Goal: Check status: Check status

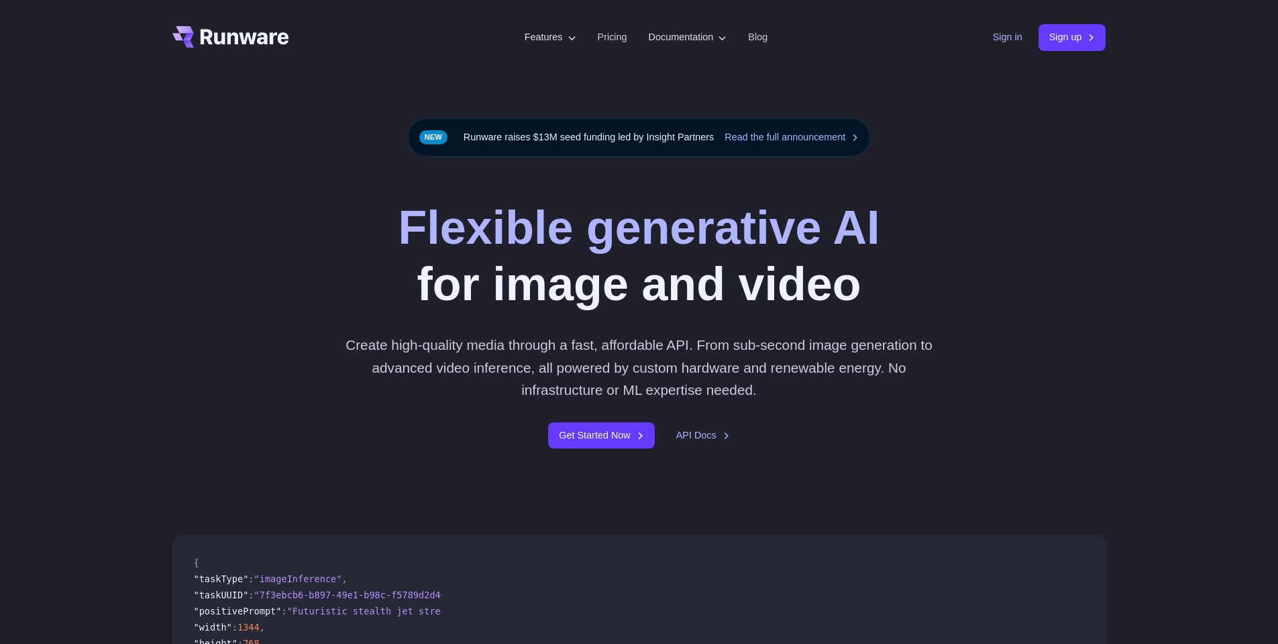
click at [1007, 36] on link "Sign in" at bounding box center [1008, 37] width 30 height 15
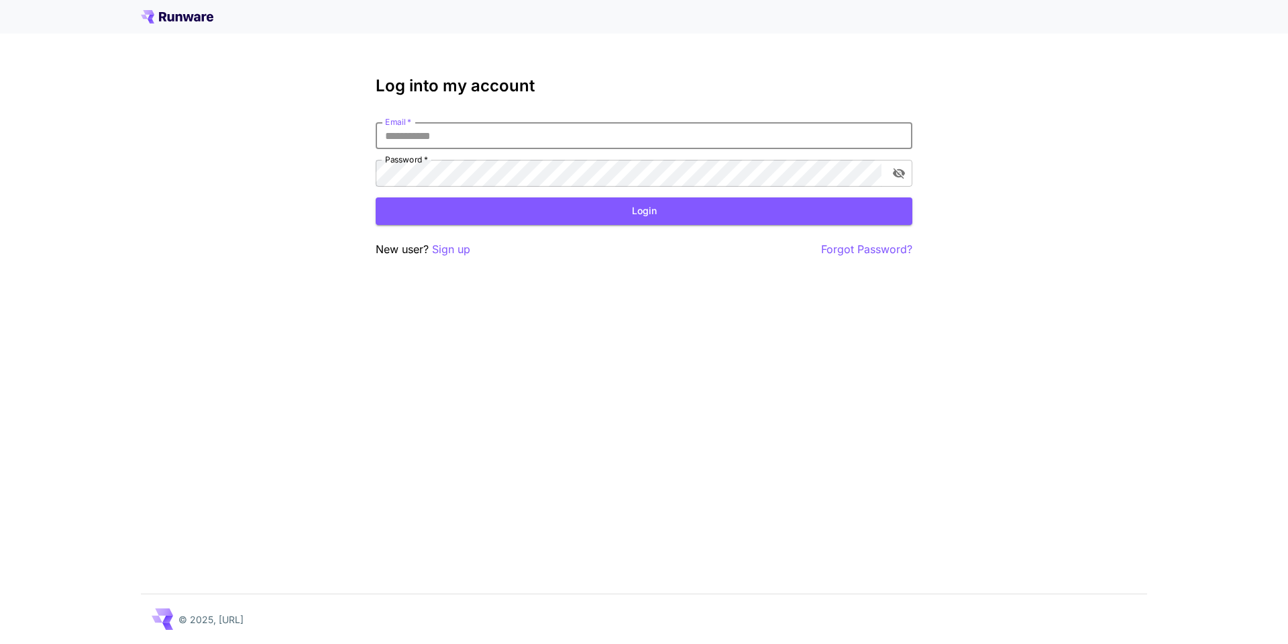
click at [646, 139] on input "Email   *" at bounding box center [644, 135] width 537 height 27
type input "**********"
click button "Login" at bounding box center [644, 211] width 537 height 28
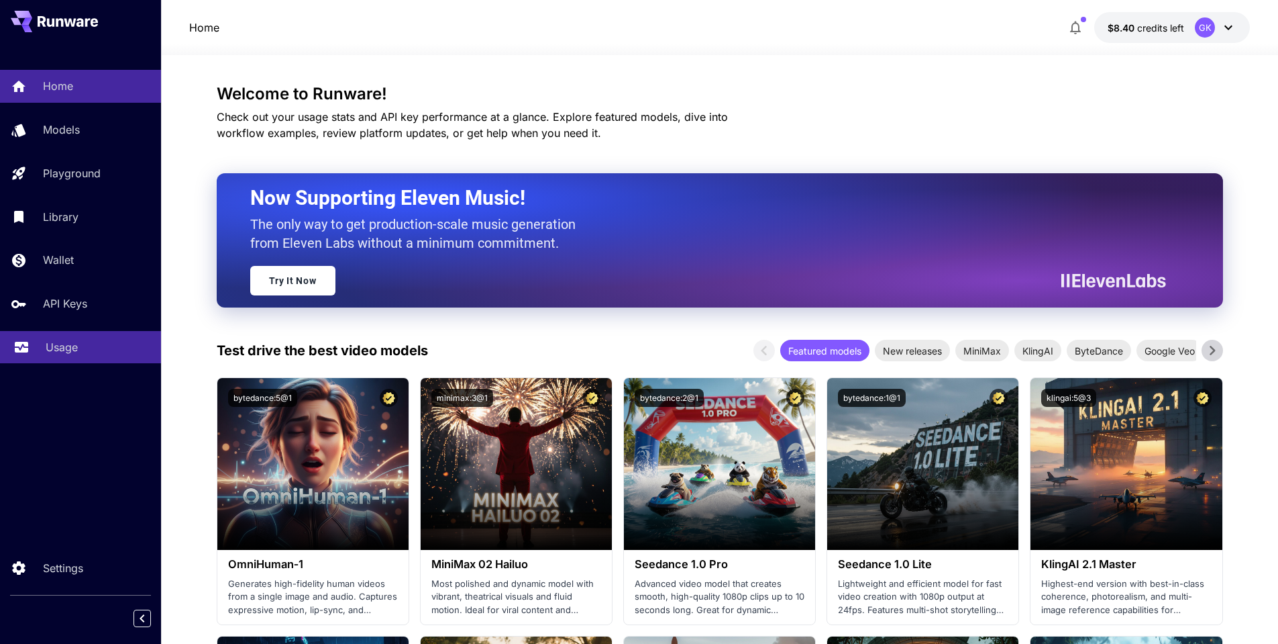
click at [65, 354] on p "Usage" at bounding box center [62, 347] width 32 height 16
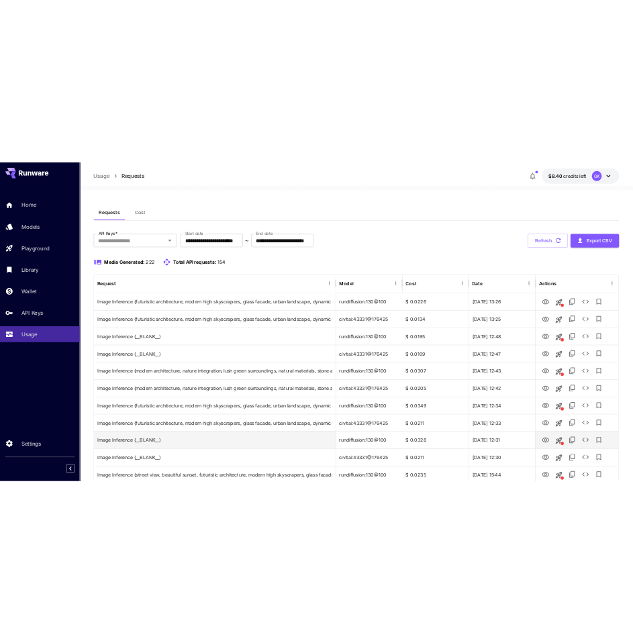
scroll to position [67, 0]
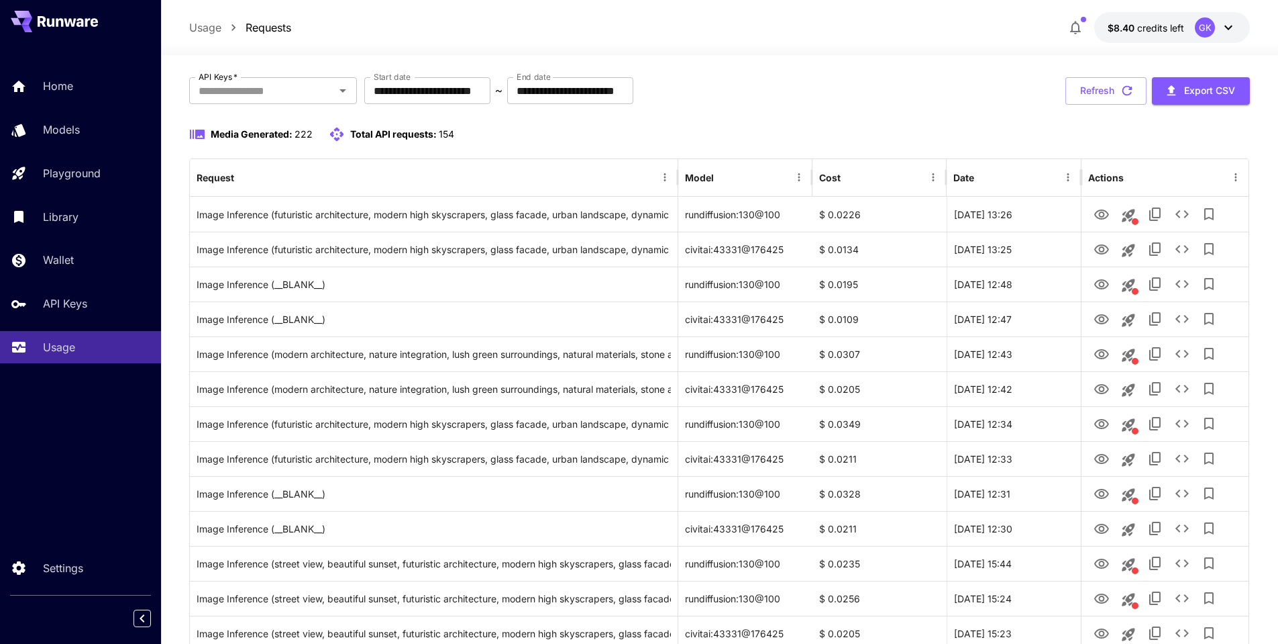
click at [974, 90] on div "**********" at bounding box center [720, 91] width 1062 height 28
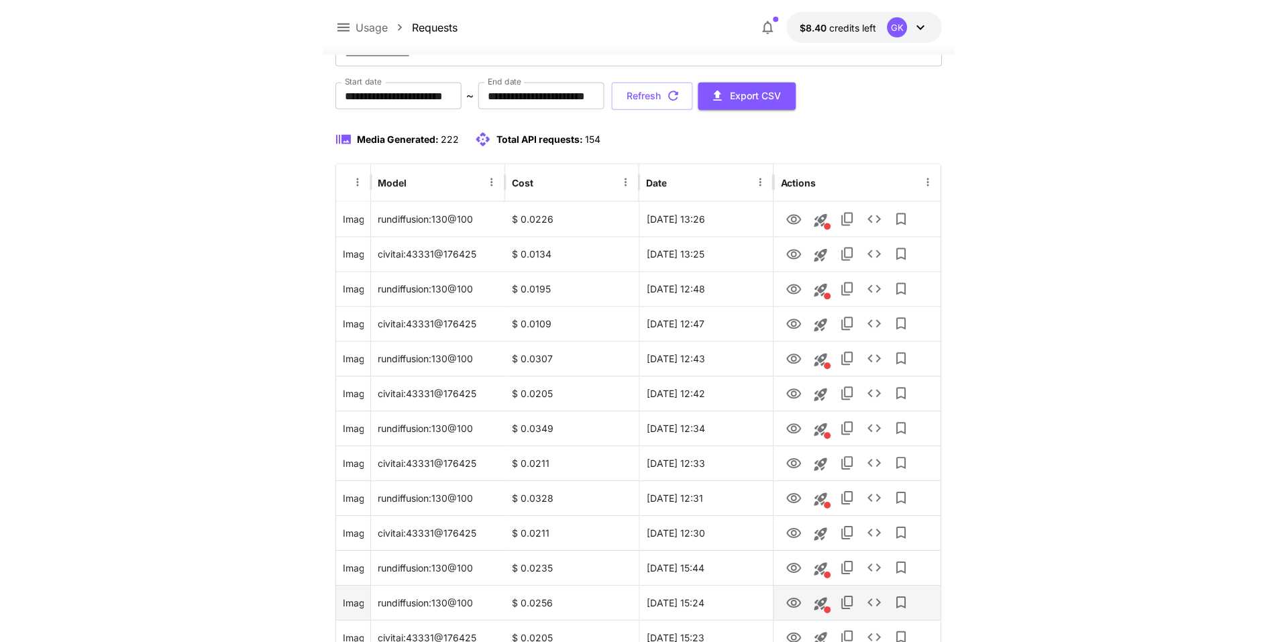
scroll to position [201, 0]
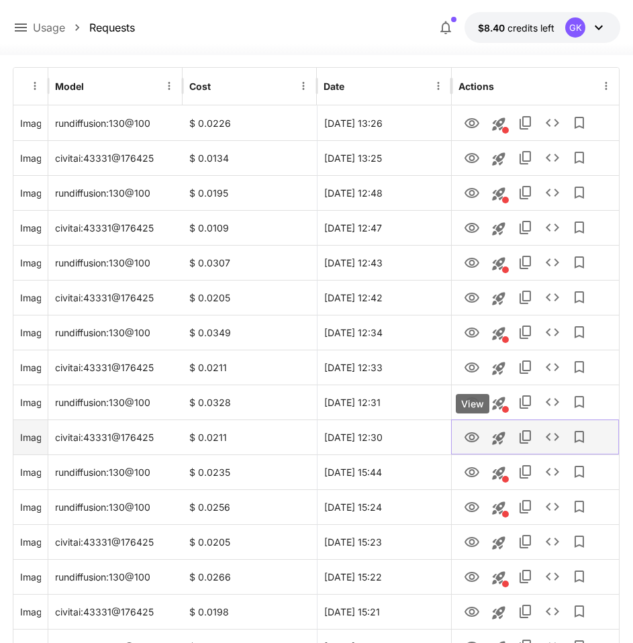
click at [472, 432] on icon "View" at bounding box center [471, 437] width 15 height 10
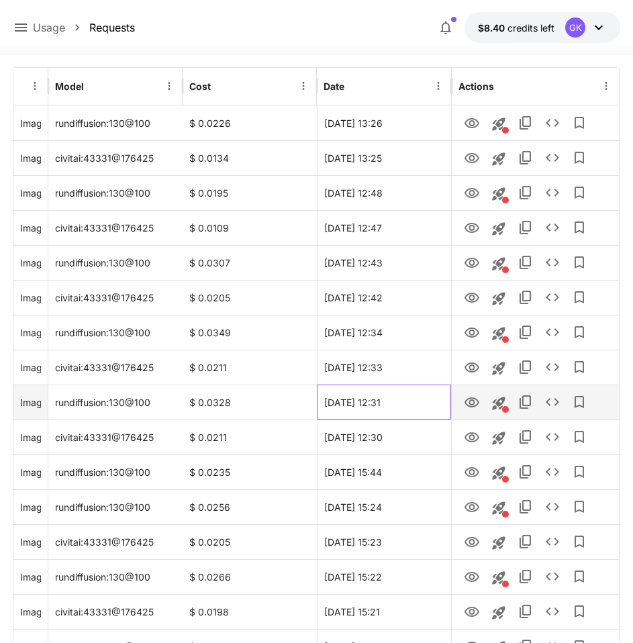
drag, startPoint x: 415, startPoint y: 406, endPoint x: 322, endPoint y: 403, distance: 93.3
click at [322, 403] on div "20 Sep, 2025 12:31" at bounding box center [384, 402] width 134 height 35
copy div "20 Sep, 2025 12:31"
click at [551, 404] on icon "See details" at bounding box center [552, 402] width 16 height 16
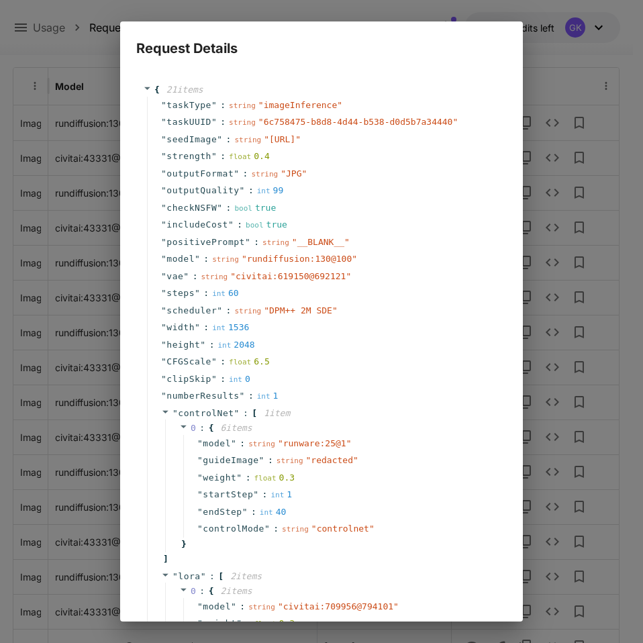
drag, startPoint x: 236, startPoint y: 167, endPoint x: 191, endPoint y: 156, distance: 46.2
click at [234, 146] on div "string " https://im.runware.ai/image/ws/2/ii/f6c2c62e-acd3-4cbe-b18a-d5e57a2063…" at bounding box center [267, 139] width 66 height 13
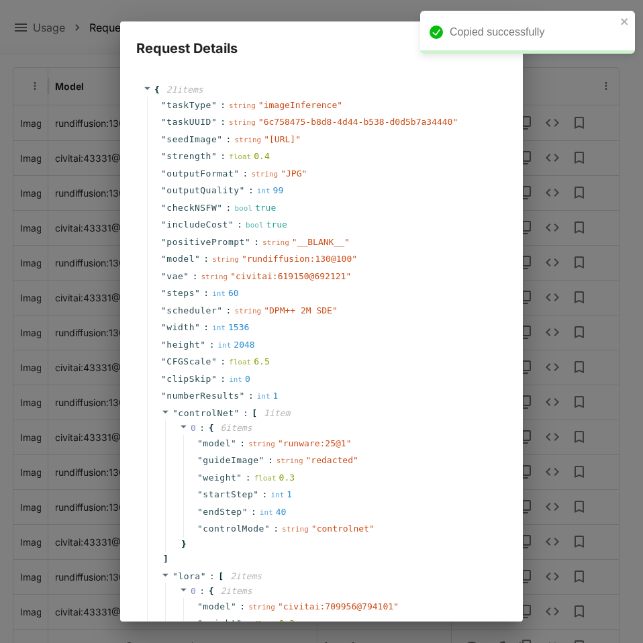
copy span "https://im.runware.ai/image/ws/2/ii/f6c2c62e-acd3-4cbe-b18a-d5e57a2063de.jpg"
click at [624, 21] on icon "close" at bounding box center [624, 21] width 7 height 7
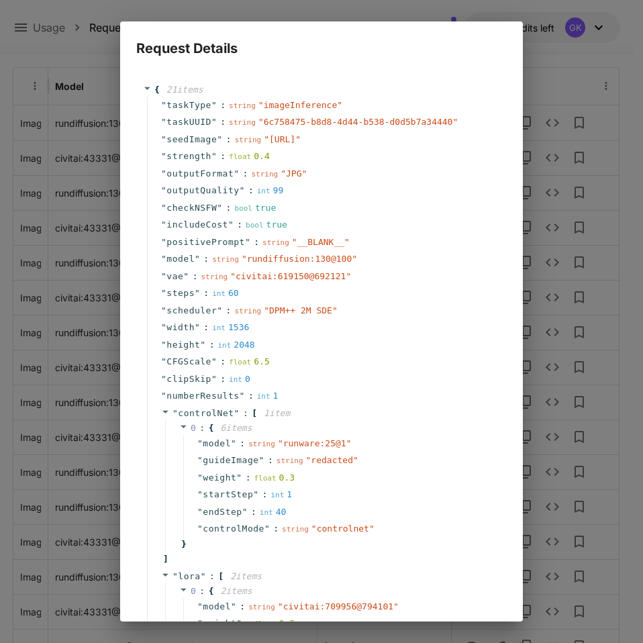
click at [584, 217] on div "Request Details { 21 item s " taskType " : string " imageInference " " taskUUID…" at bounding box center [321, 321] width 643 height 643
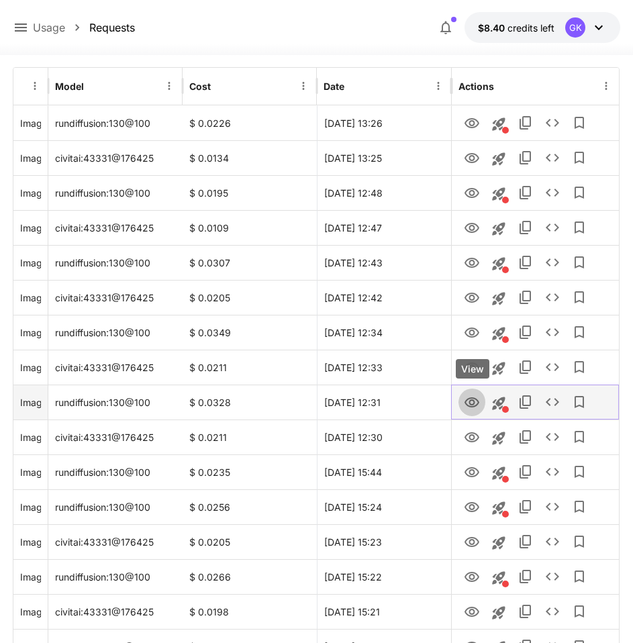
click at [468, 405] on icon "View" at bounding box center [471, 402] width 15 height 10
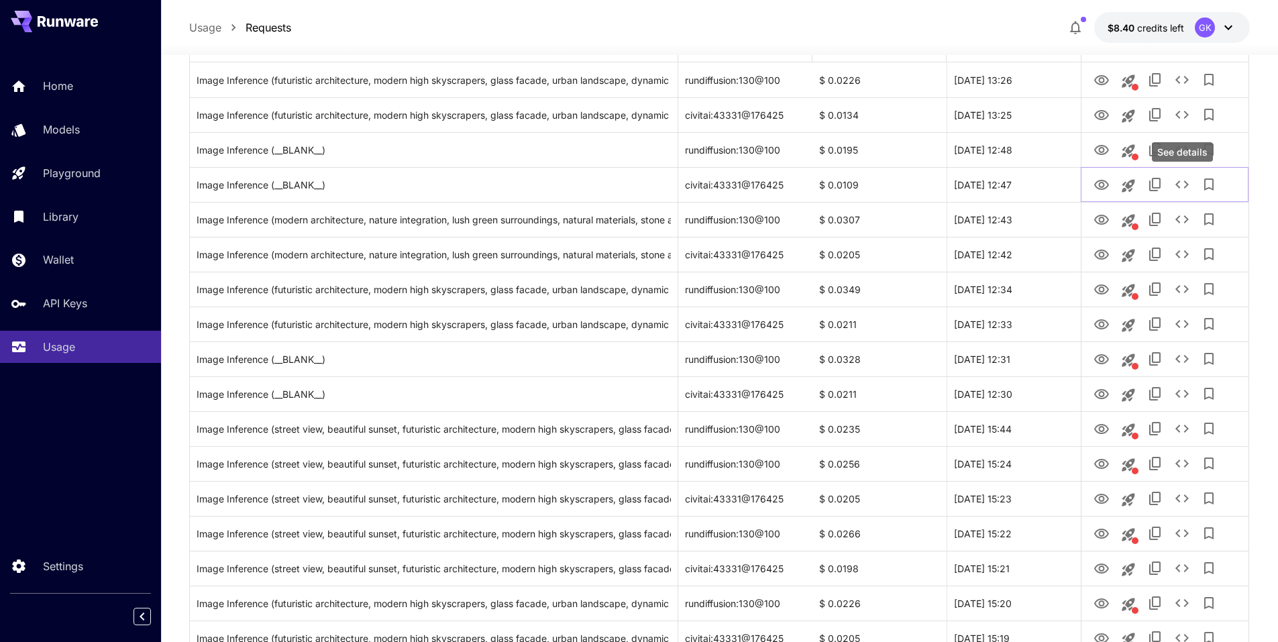
click at [1190, 189] on button "See details" at bounding box center [1182, 184] width 27 height 27
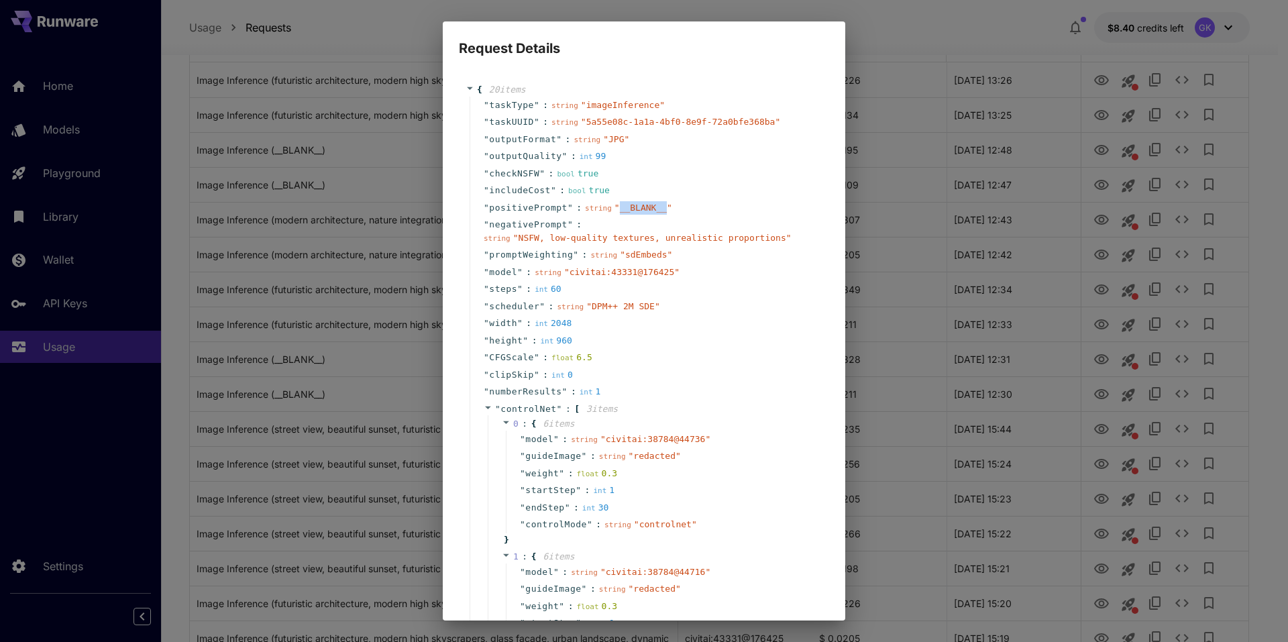
drag, startPoint x: 650, startPoint y: 213, endPoint x: 608, endPoint y: 210, distance: 42.4
click at [608, 210] on div "string " __BLANK__ "" at bounding box center [628, 207] width 87 height 13
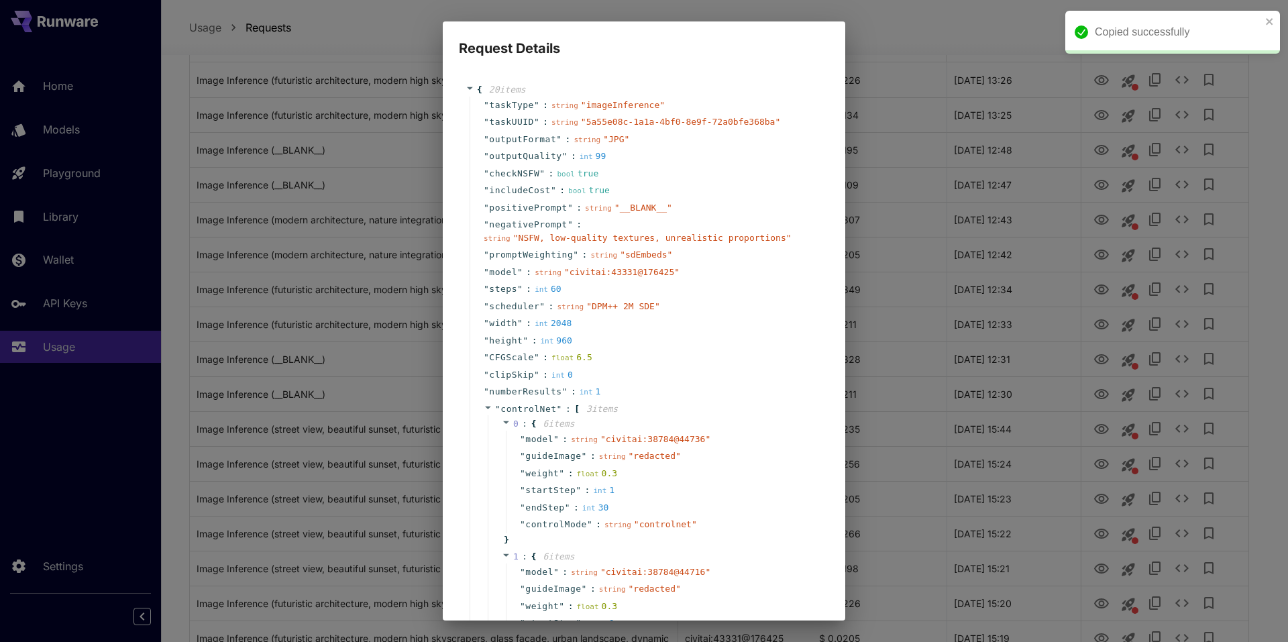
click at [952, 258] on div "Request Details { 20 item s " taskType " : string " imageInference " " taskUUID…" at bounding box center [644, 321] width 1288 height 642
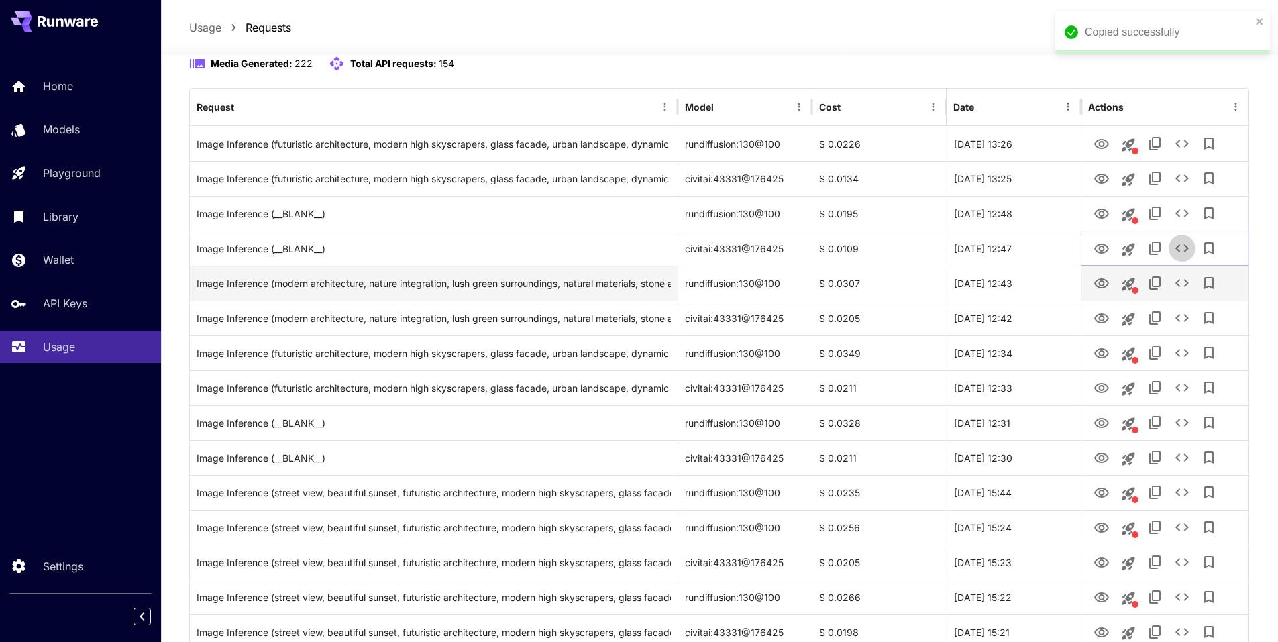
scroll to position [134, 0]
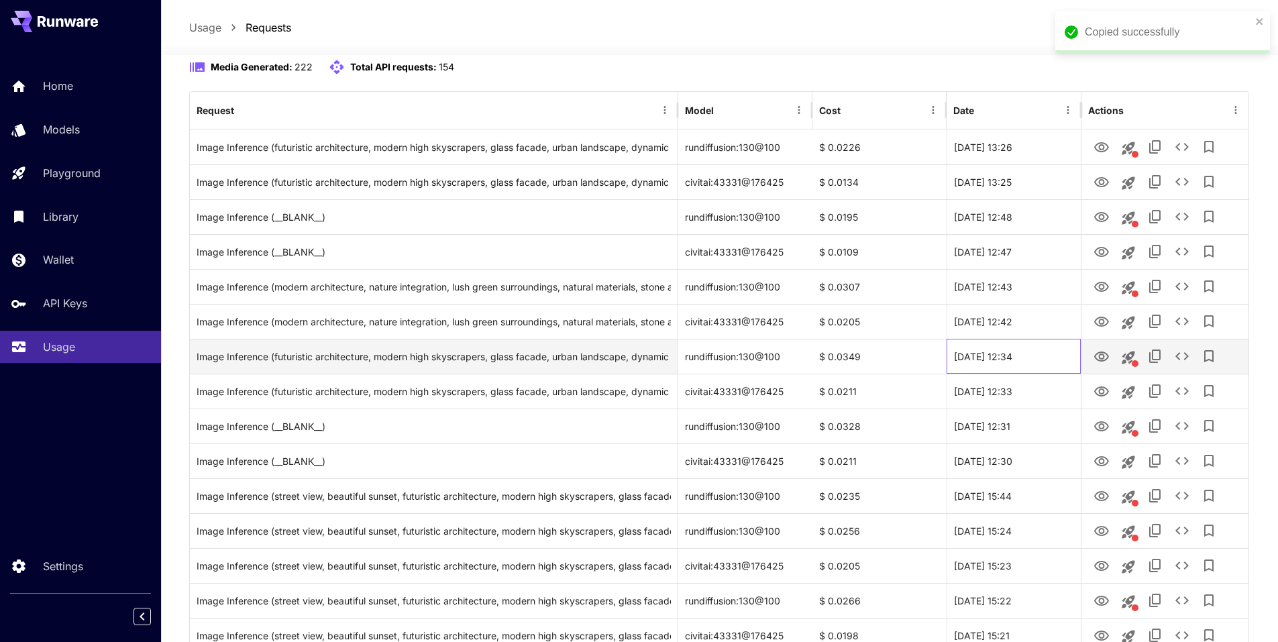
drag, startPoint x: 1056, startPoint y: 358, endPoint x: 946, endPoint y: 358, distance: 110.1
click at [947, 358] on div "20 Sep, 2025 12:34" at bounding box center [1014, 356] width 134 height 35
copy div "20 Sep, 2025 12:34"
click at [1183, 359] on icon "See details" at bounding box center [1182, 356] width 16 height 16
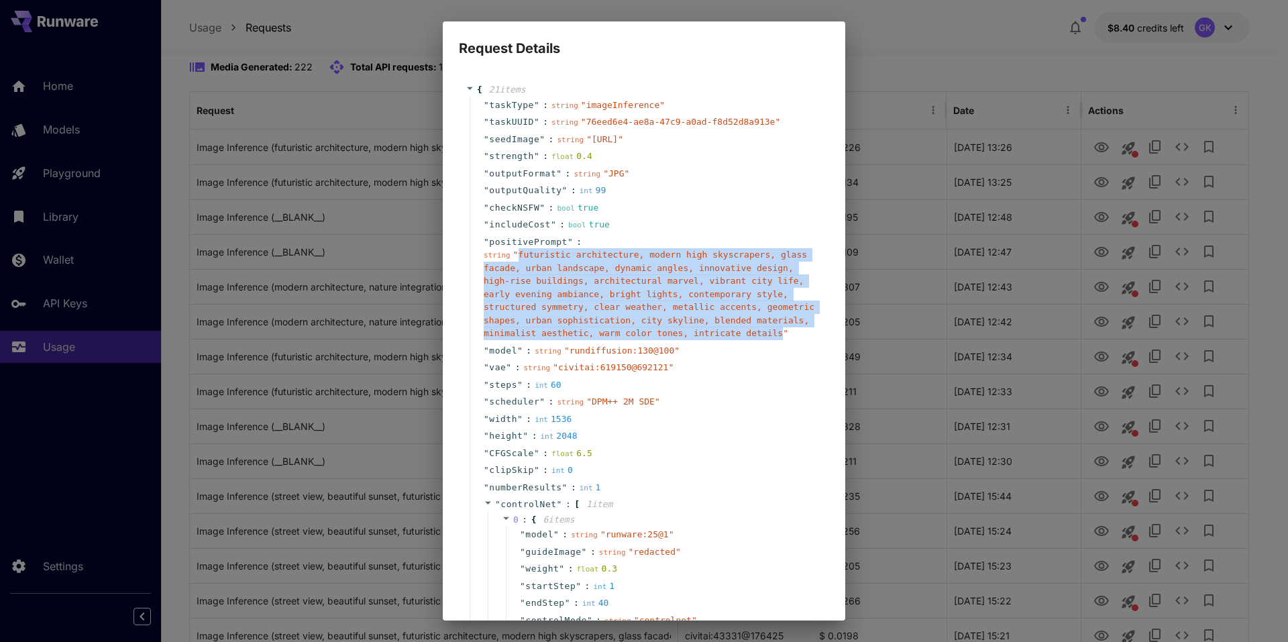
drag, startPoint x: 516, startPoint y: 280, endPoint x: 699, endPoint y: 362, distance: 200.7
click at [699, 338] on span "" futuristic architecture, modern high skyscrapers, glass facade, urban landsca…" at bounding box center [649, 294] width 331 height 89
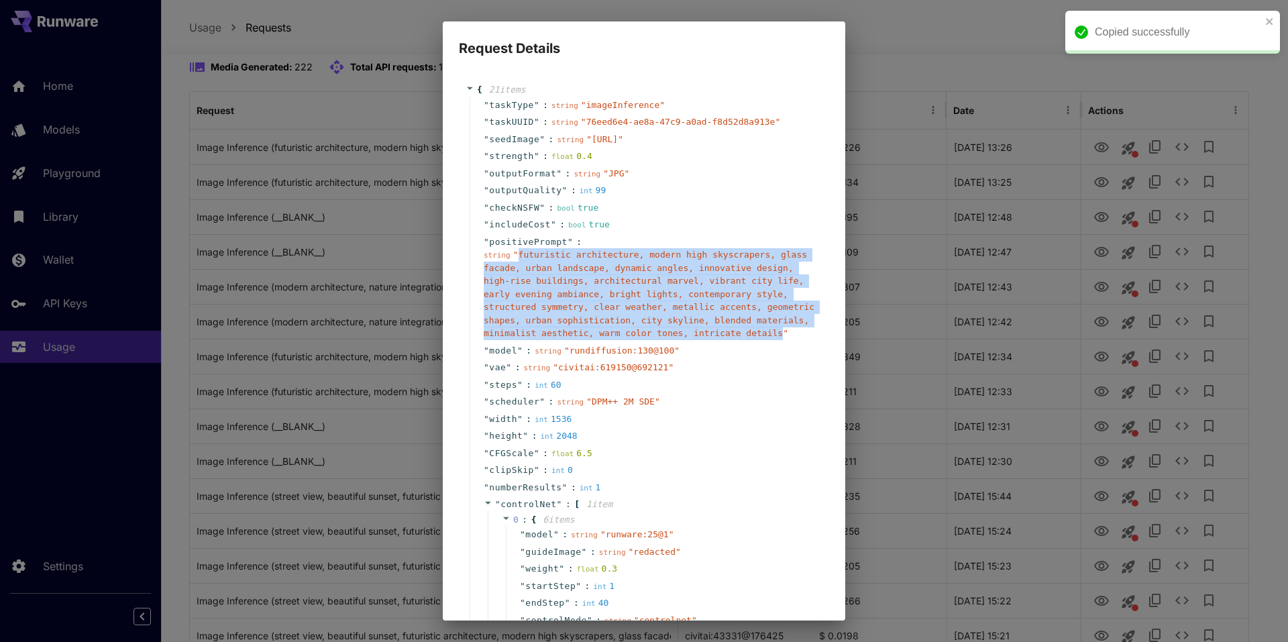
copy span "futuristic architecture, modern high skyscrapers, glass facade, urban landscape…"
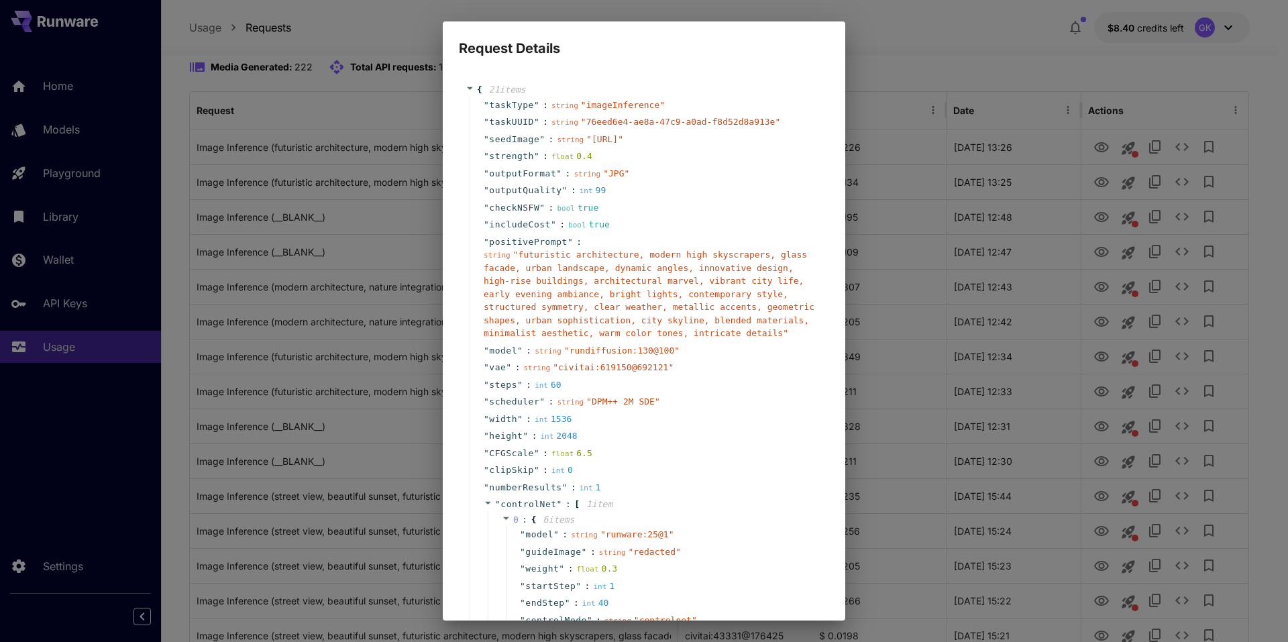
click at [959, 270] on div "Request Details { 21 item s " taskType " : string " imageInference " " taskUUID…" at bounding box center [644, 321] width 1288 height 642
click at [910, 39] on div "Request Details { 21 item s " taskType " : string " imageInference " " taskUUID…" at bounding box center [644, 321] width 1288 height 642
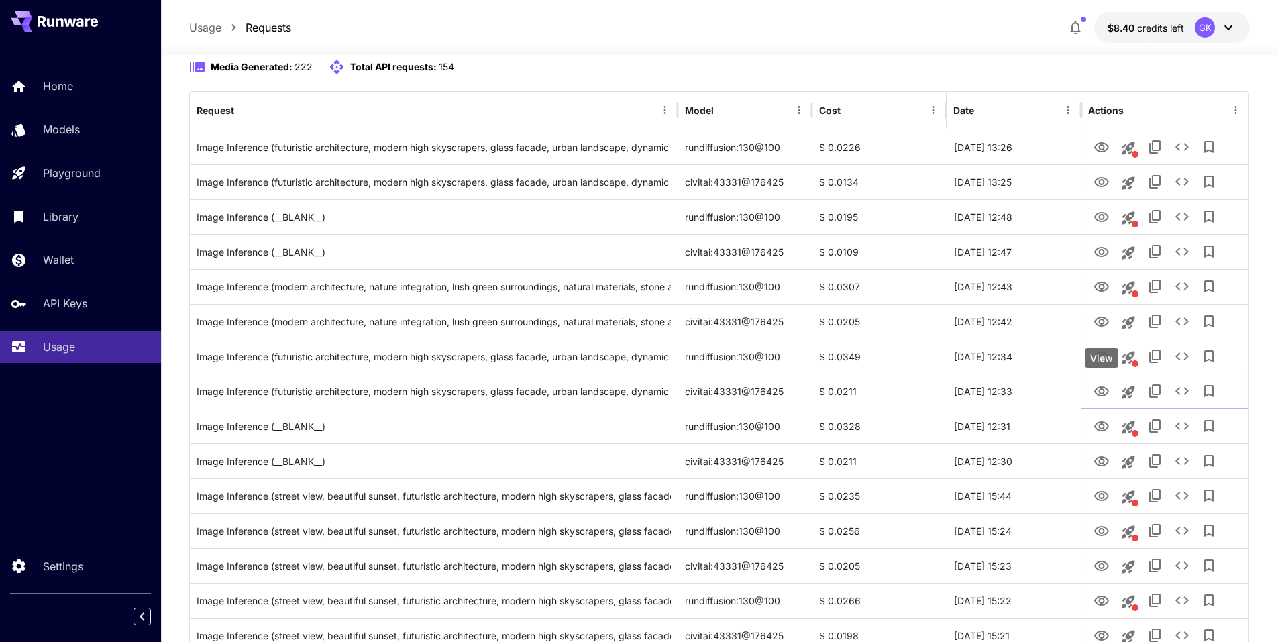
click at [1105, 362] on div "View" at bounding box center [1102, 357] width 34 height 19
click at [1097, 390] on icon "View" at bounding box center [1102, 392] width 16 height 16
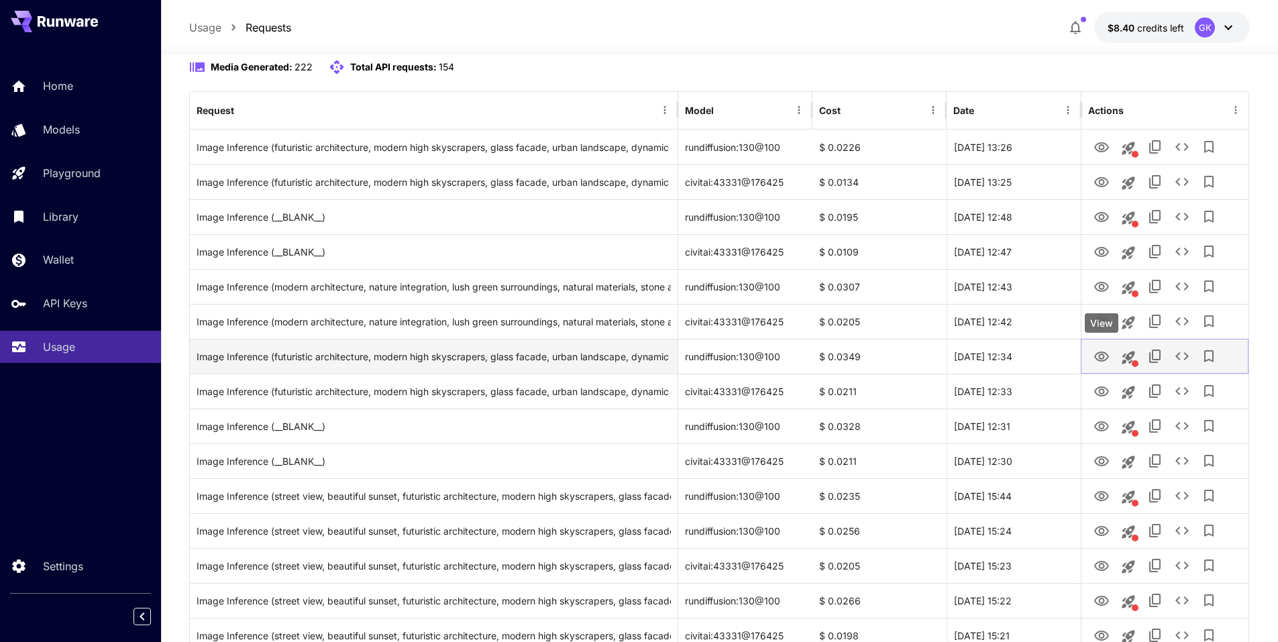
click at [1107, 356] on icon "View" at bounding box center [1101, 357] width 15 height 10
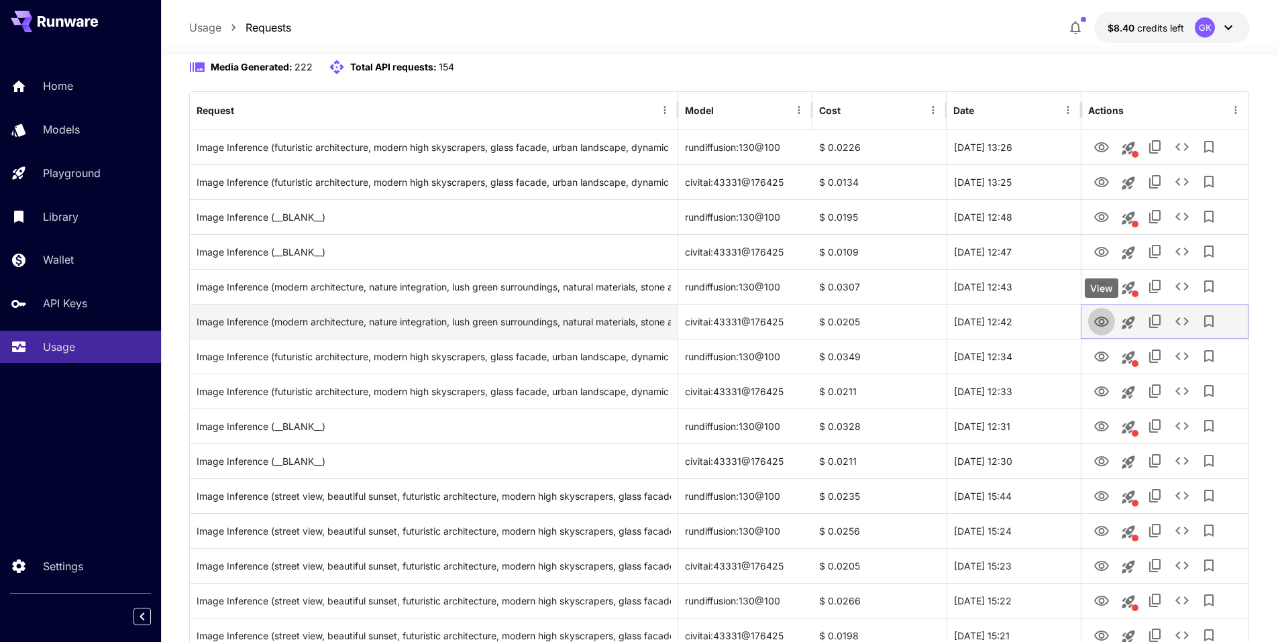
click at [1097, 319] on icon "View" at bounding box center [1101, 322] width 15 height 10
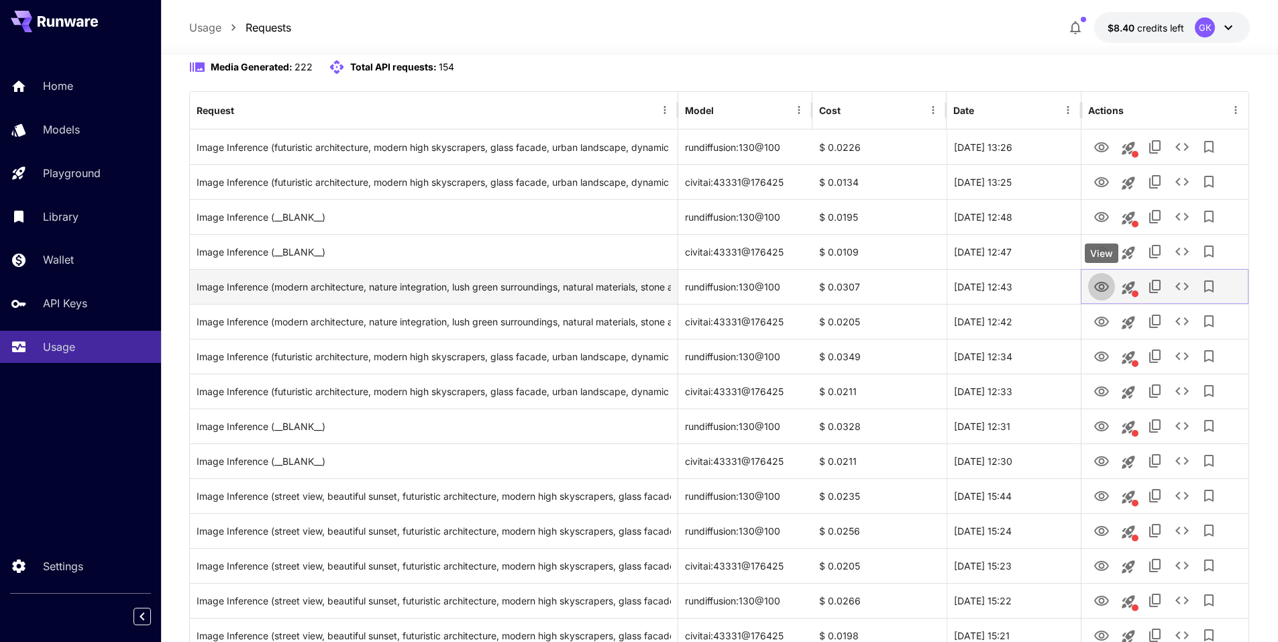
click at [1102, 287] on icon "View" at bounding box center [1102, 287] width 16 height 16
click at [1179, 292] on icon "See details" at bounding box center [1182, 286] width 16 height 16
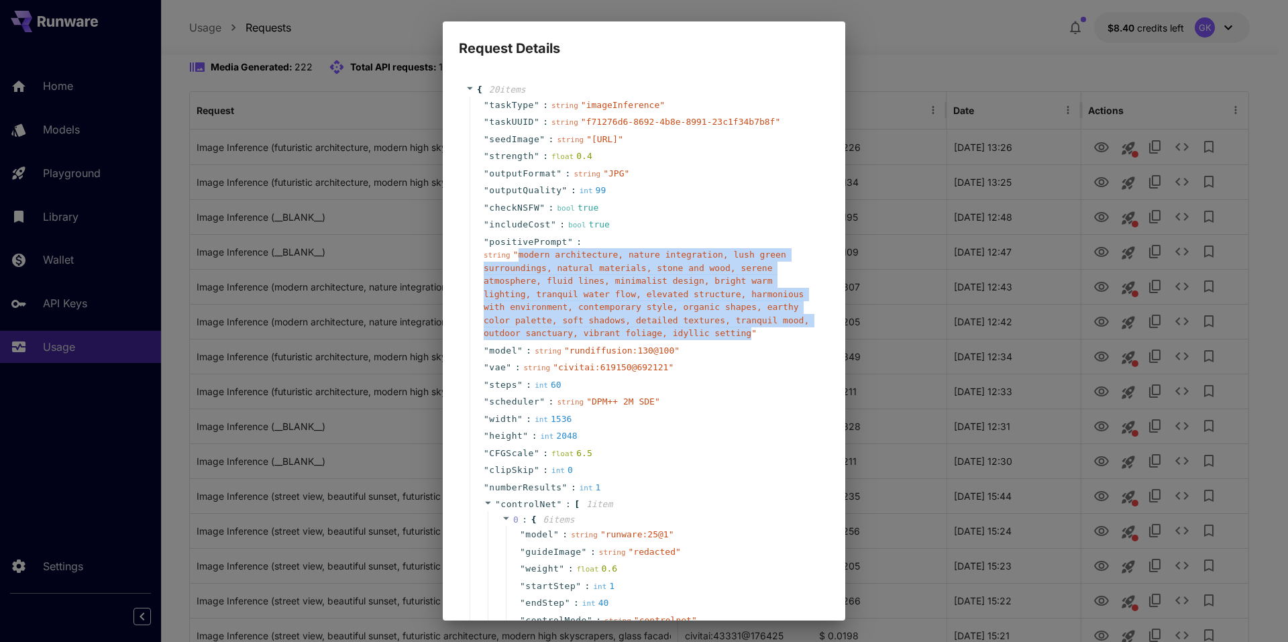
drag, startPoint x: 515, startPoint y: 283, endPoint x: 517, endPoint y: 360, distance: 77.2
click at [517, 338] on span "" modern architecture, nature integration, lush green surroundings, natural mat…" at bounding box center [646, 294] width 325 height 89
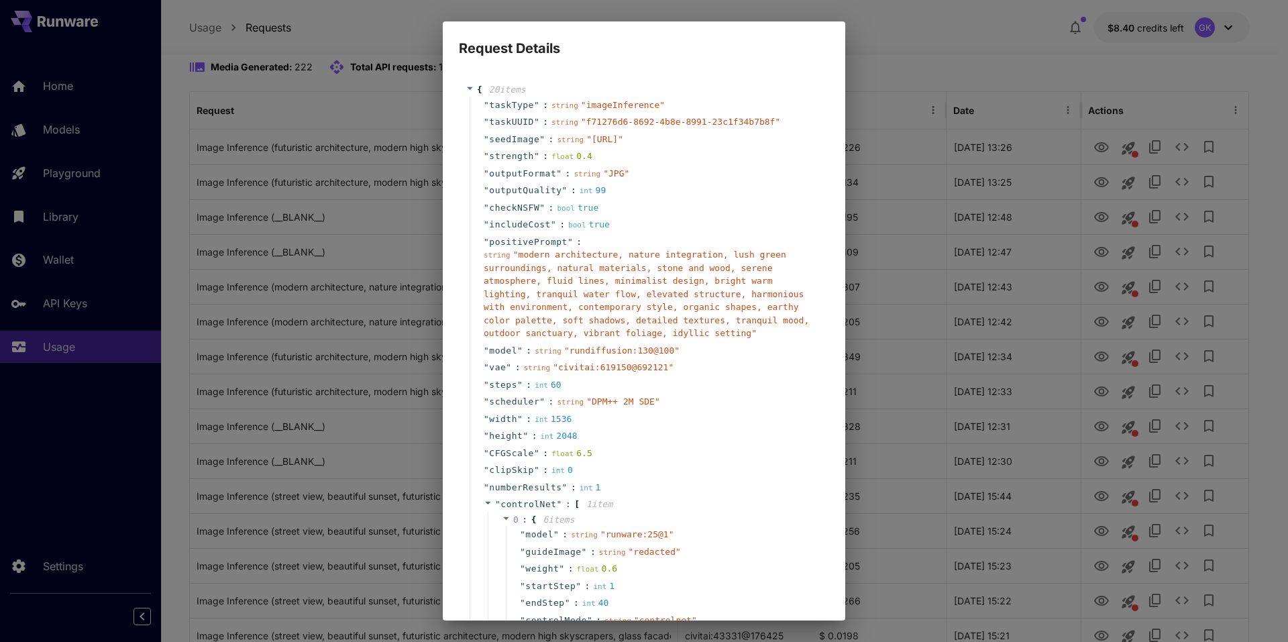
click at [964, 303] on div "Request Details { 20 item s " taskType " : string " imageInference " " taskUUID…" at bounding box center [644, 321] width 1288 height 642
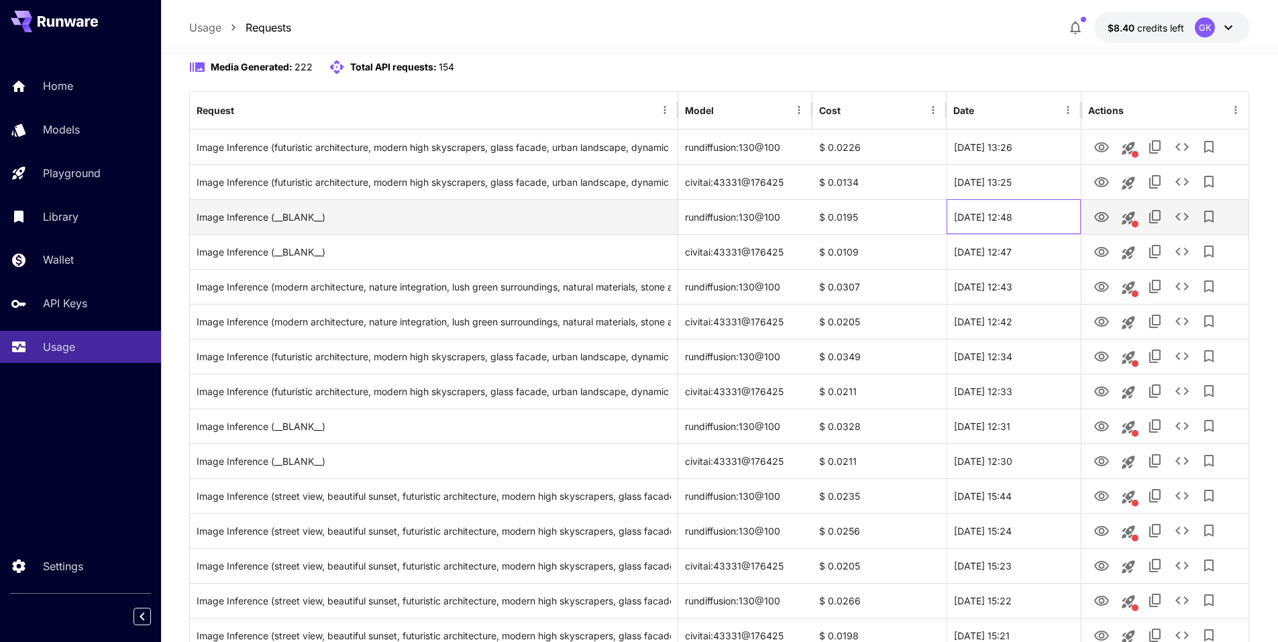
drag, startPoint x: 981, startPoint y: 221, endPoint x: 1050, endPoint y: 221, distance: 68.4
click at [1050, 221] on div "20 Sep, 2025 12:48" at bounding box center [1014, 216] width 134 height 35
copy div "20 Sep, 2025 12:48"
click at [1096, 218] on icon "View" at bounding box center [1101, 217] width 15 height 10
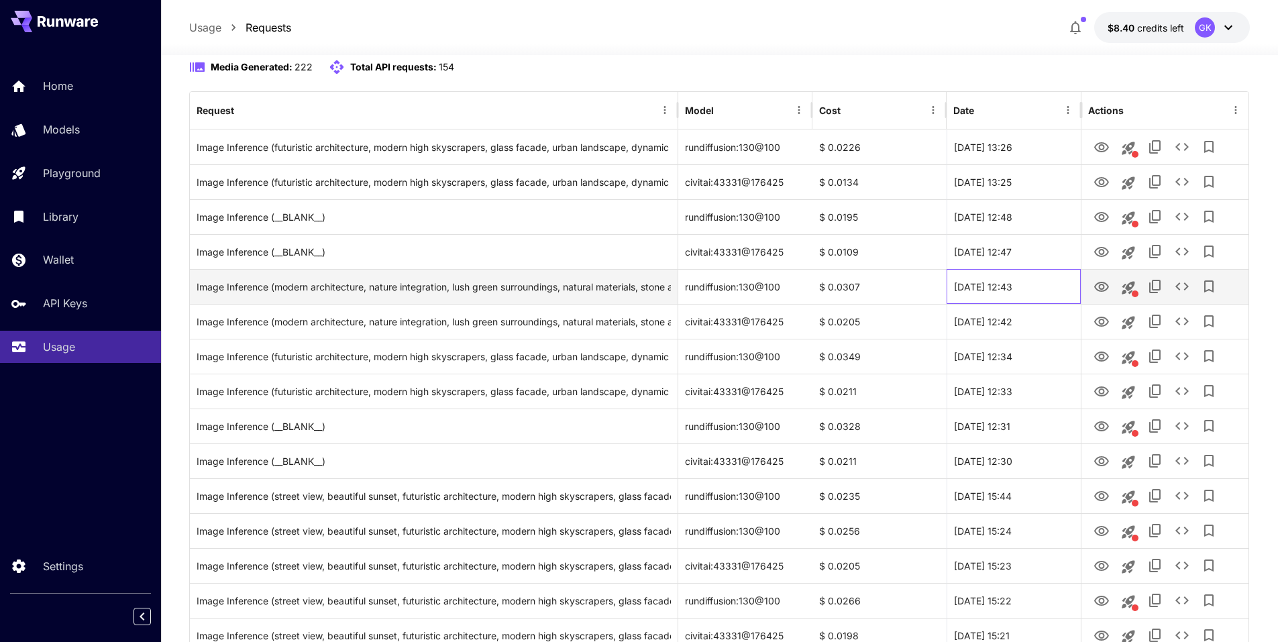
drag, startPoint x: 1045, startPoint y: 284, endPoint x: 950, endPoint y: 286, distance: 94.6
click at [950, 286] on div "20 Sep, 2025 12:43" at bounding box center [1014, 286] width 134 height 35
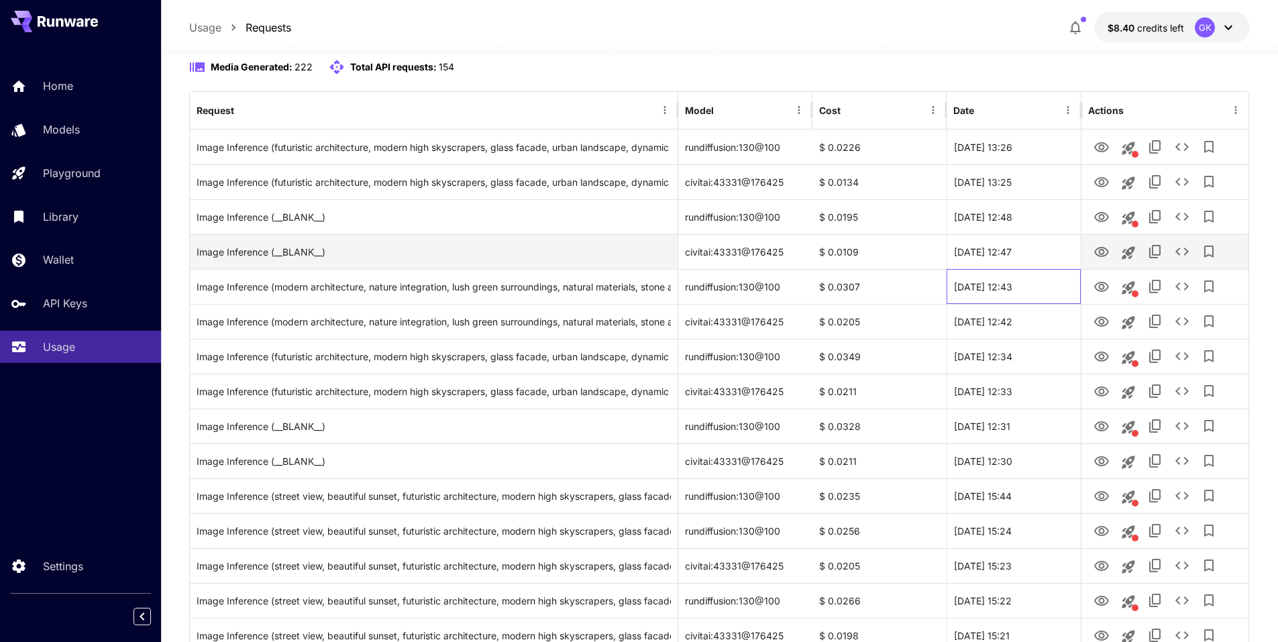
copy div "20 Sep, 2025 12:43"
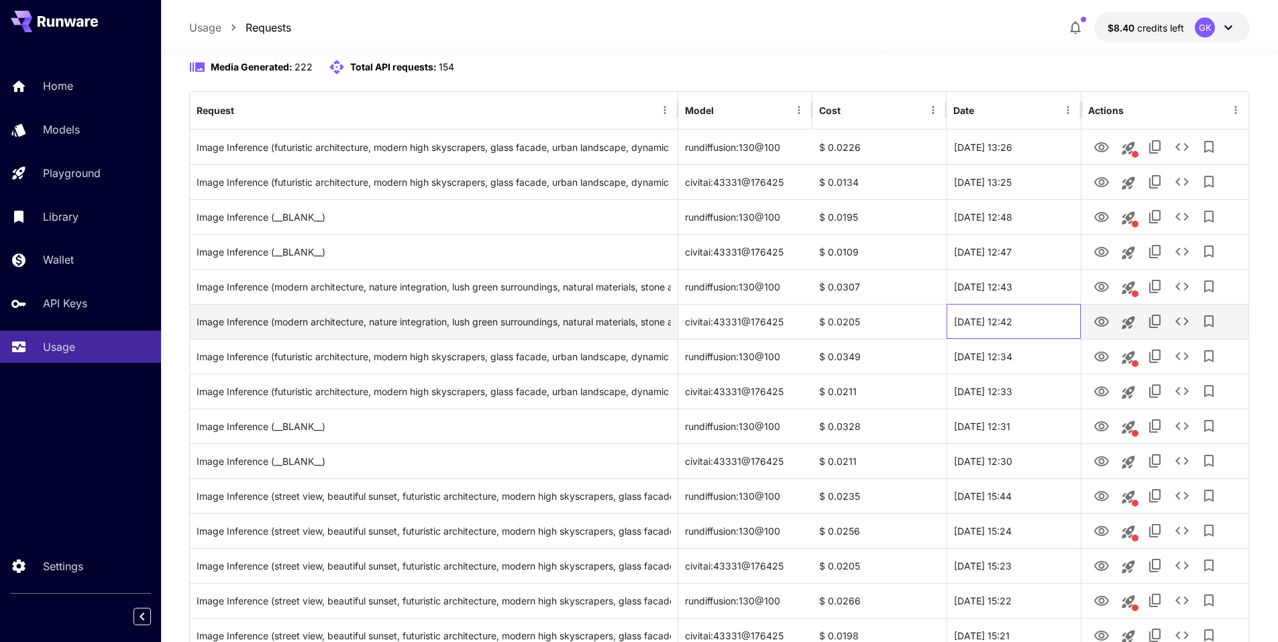
click at [1040, 314] on div "20 Sep, 2025 12:42" at bounding box center [1014, 321] width 134 height 35
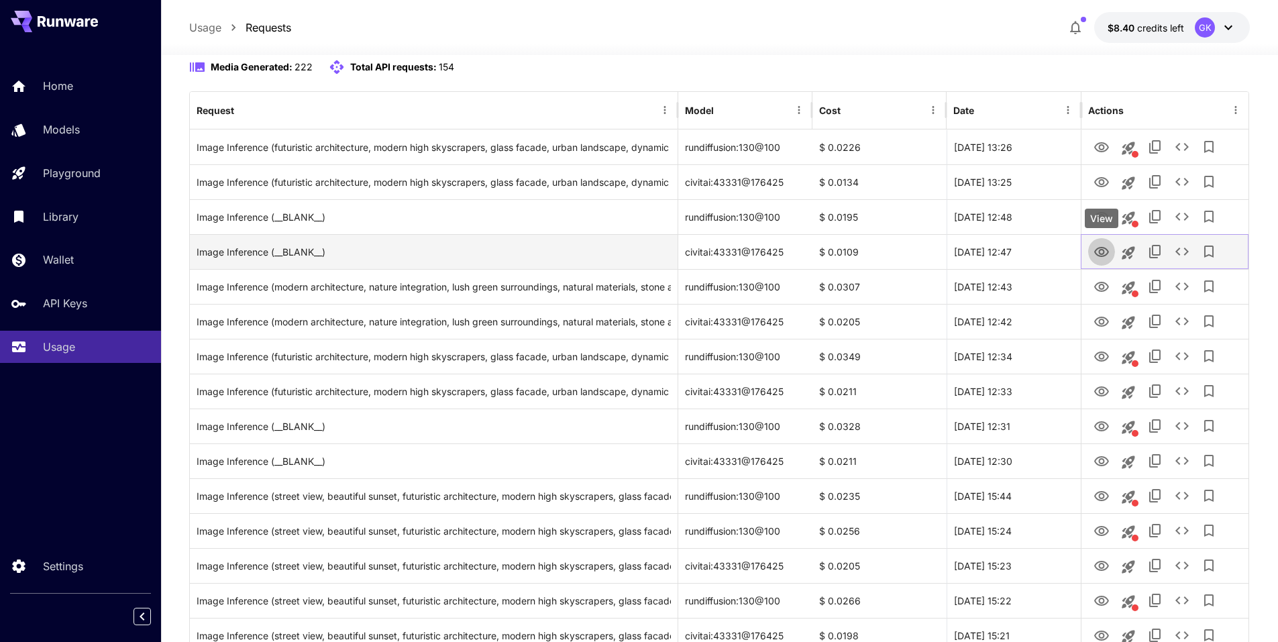
click at [1097, 258] on icon "View" at bounding box center [1102, 252] width 16 height 16
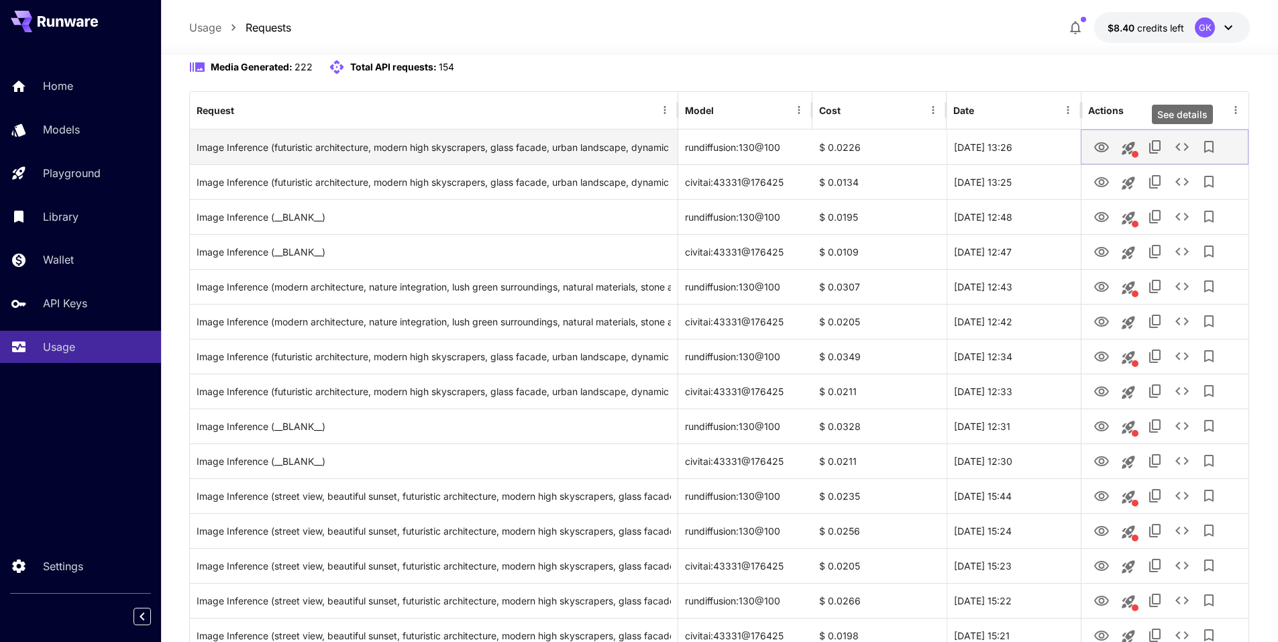
click at [1184, 152] on icon "See details" at bounding box center [1182, 147] width 16 height 16
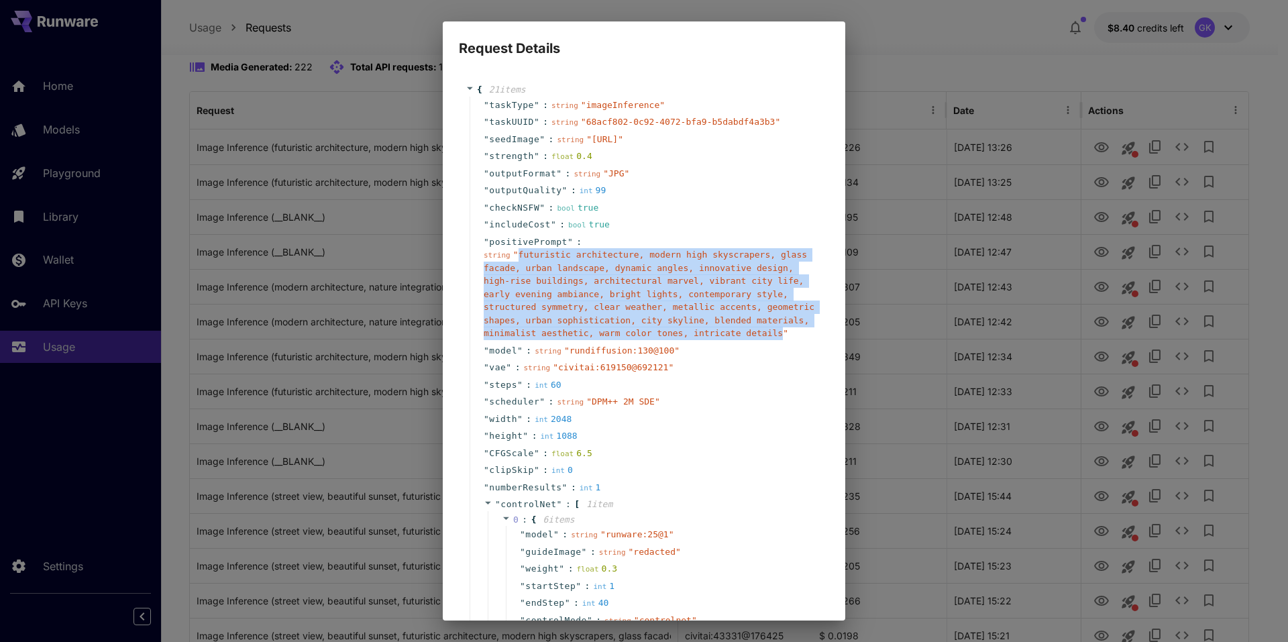
drag, startPoint x: 516, startPoint y: 281, endPoint x: 702, endPoint y: 362, distance: 202.8
click at [702, 338] on span "" futuristic architecture, modern high skyscrapers, glass facade, urban landsca…" at bounding box center [649, 294] width 331 height 89
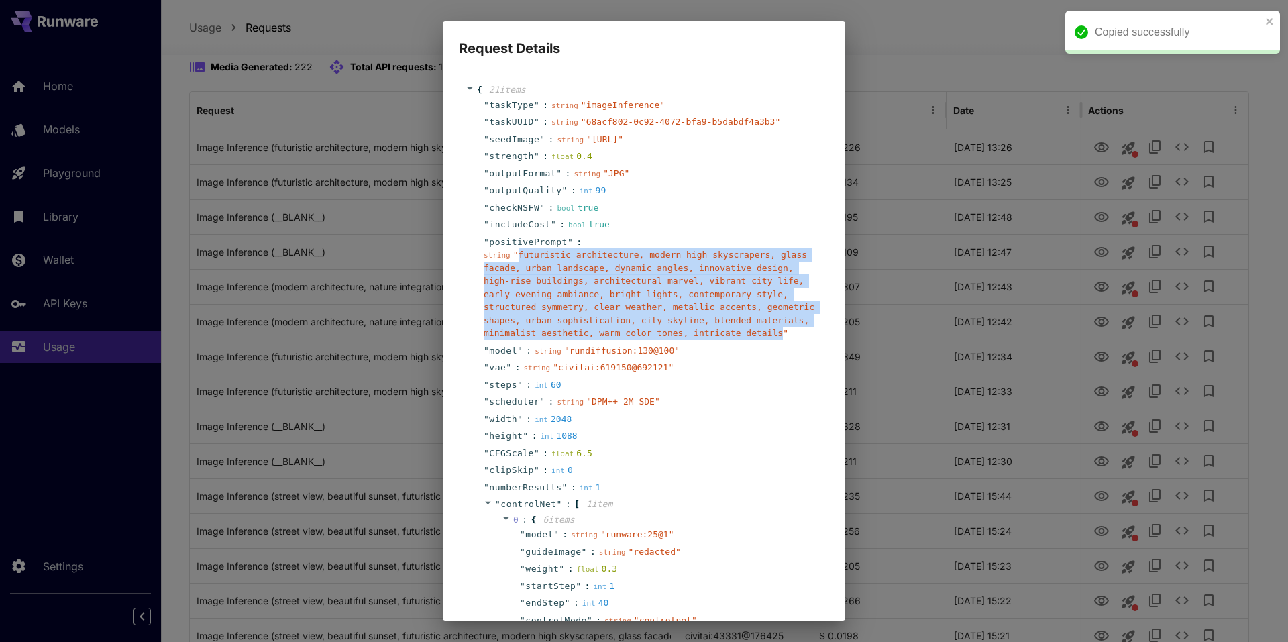
copy span "futuristic architecture, modern high skyscrapers, glass facade, urban landscape…"
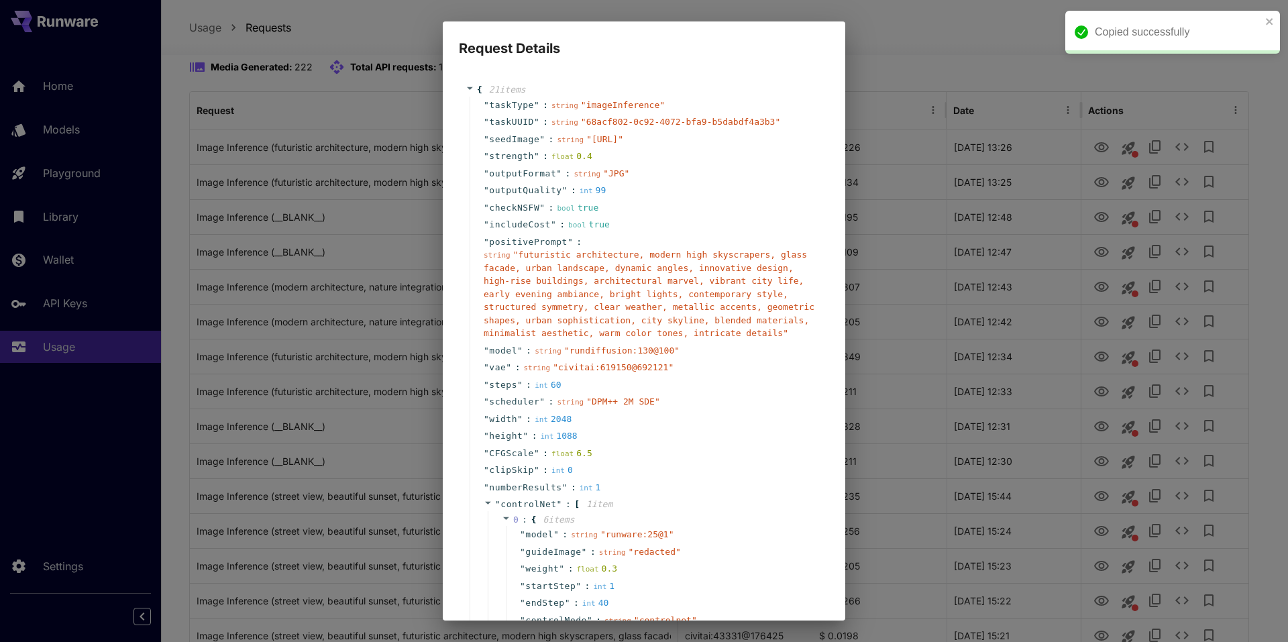
click at [1006, 178] on div "Request Details { 21 item s " taskType " : string " imageInference " " taskUUID…" at bounding box center [644, 321] width 1288 height 642
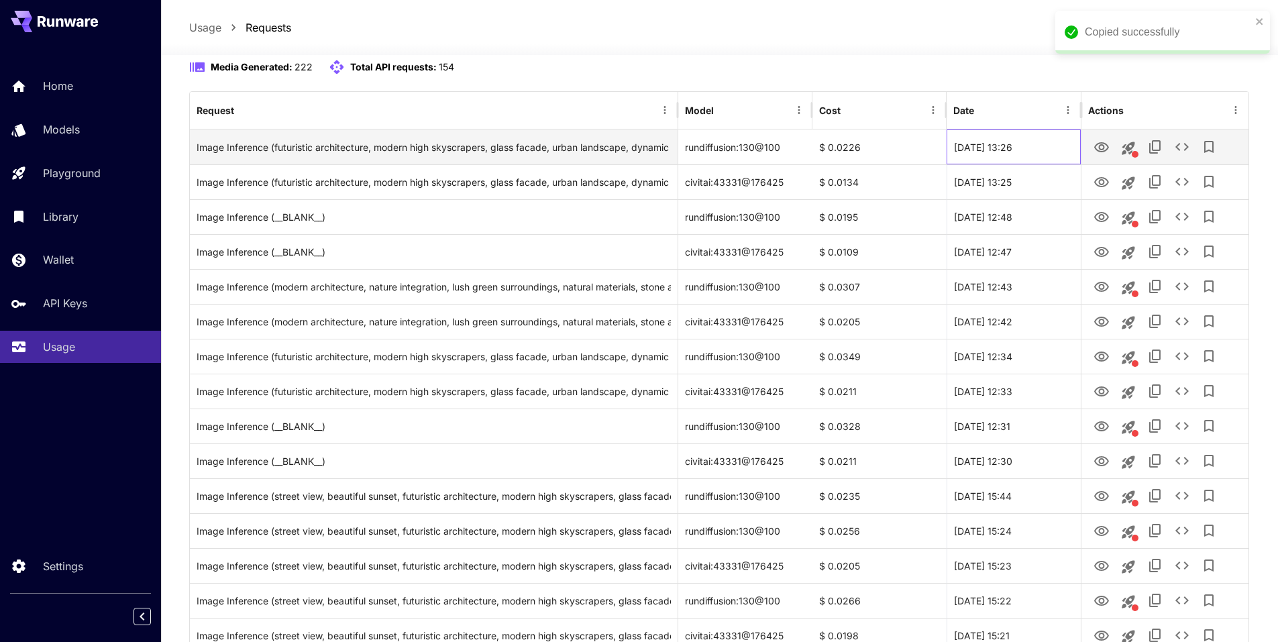
drag, startPoint x: 1053, startPoint y: 154, endPoint x: 948, endPoint y: 153, distance: 105.4
click at [948, 153] on div "20 Sep, 2025 13:26" at bounding box center [1014, 147] width 134 height 35
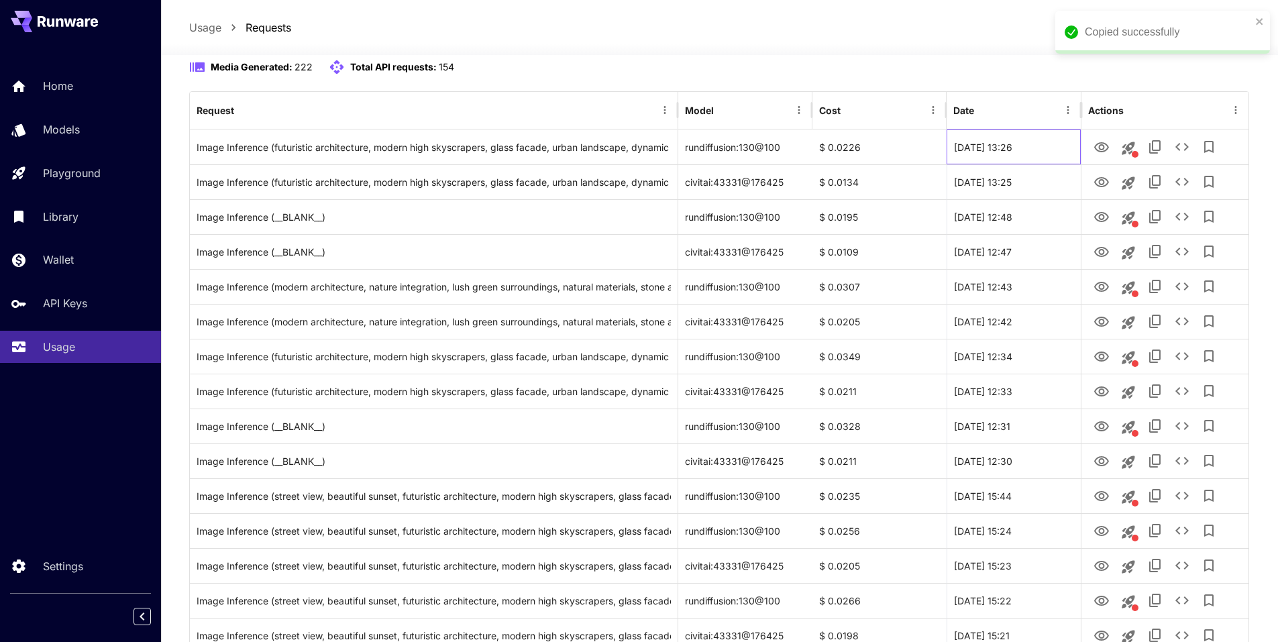
copy div "20 Sep, 2025 13:26"
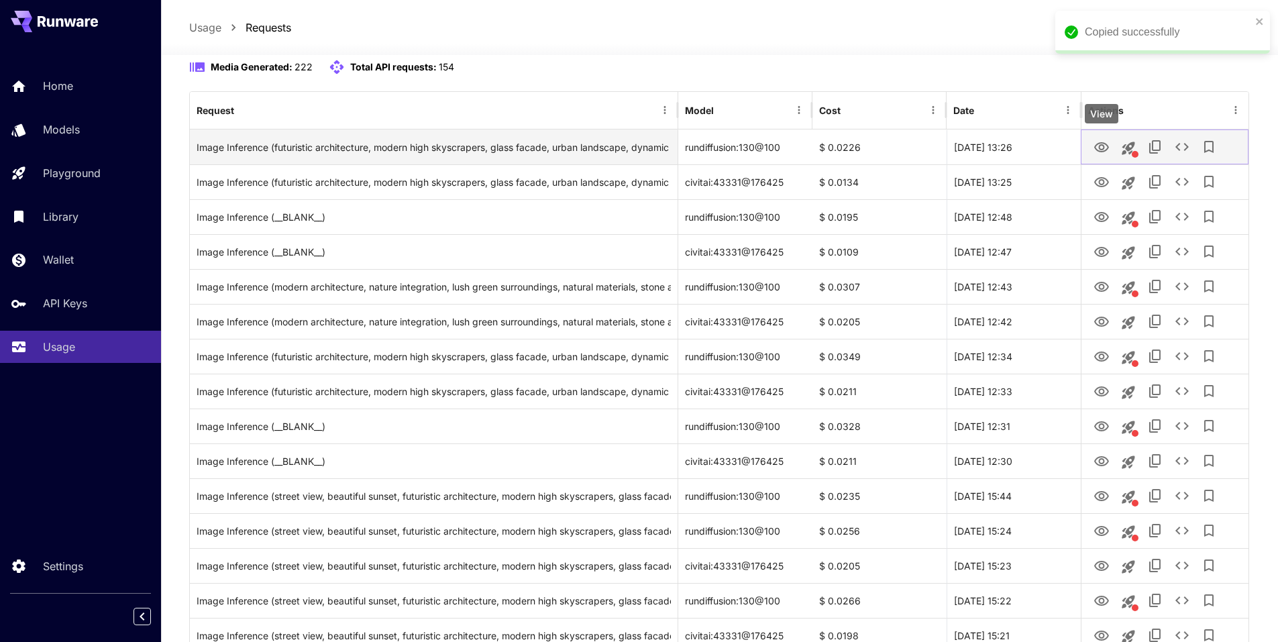
click at [1108, 146] on icon "View" at bounding box center [1101, 147] width 15 height 10
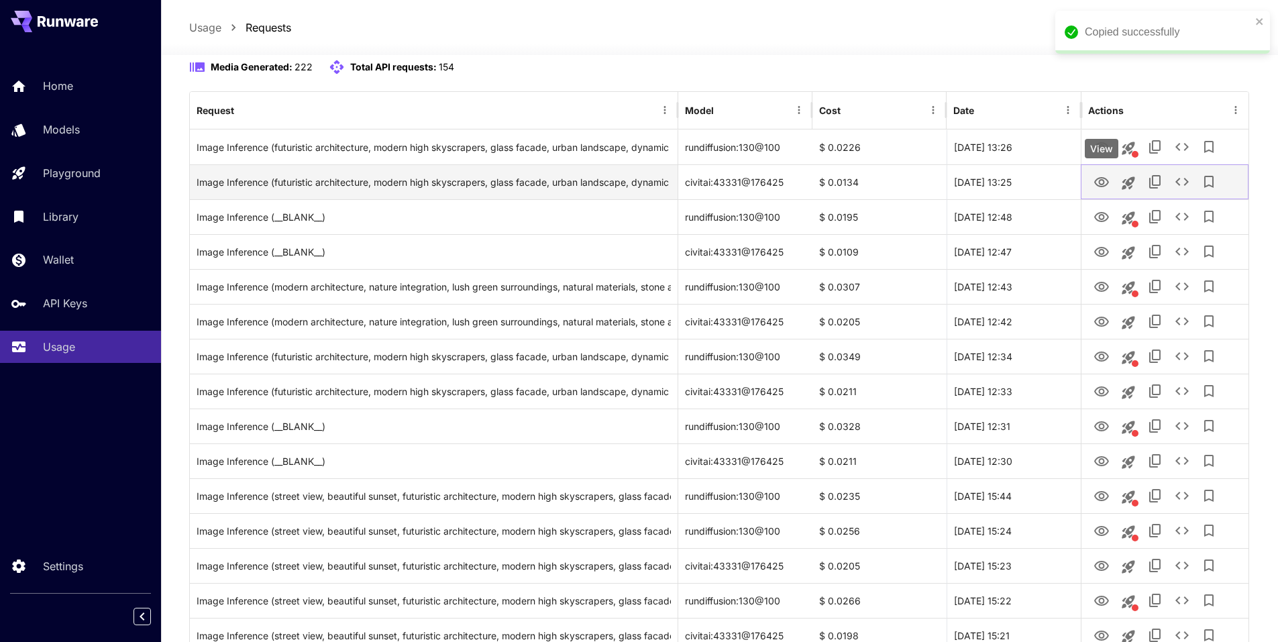
click at [1102, 184] on icon "View" at bounding box center [1101, 182] width 15 height 10
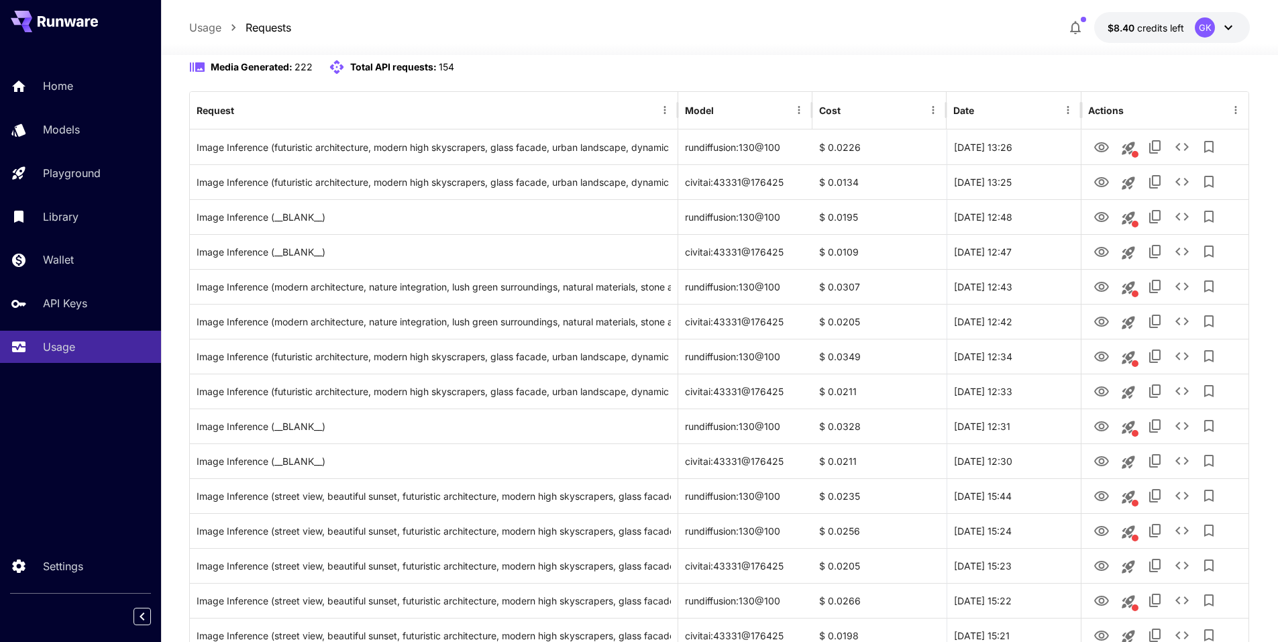
click at [722, 60] on div "Media Generated: 222 Total API requests: 154" at bounding box center [720, 67] width 1062 height 16
click at [991, 65] on div "Media Generated: 222 Total API requests: 154" at bounding box center [720, 67] width 1062 height 16
